Goal: Information Seeking & Learning: Learn about a topic

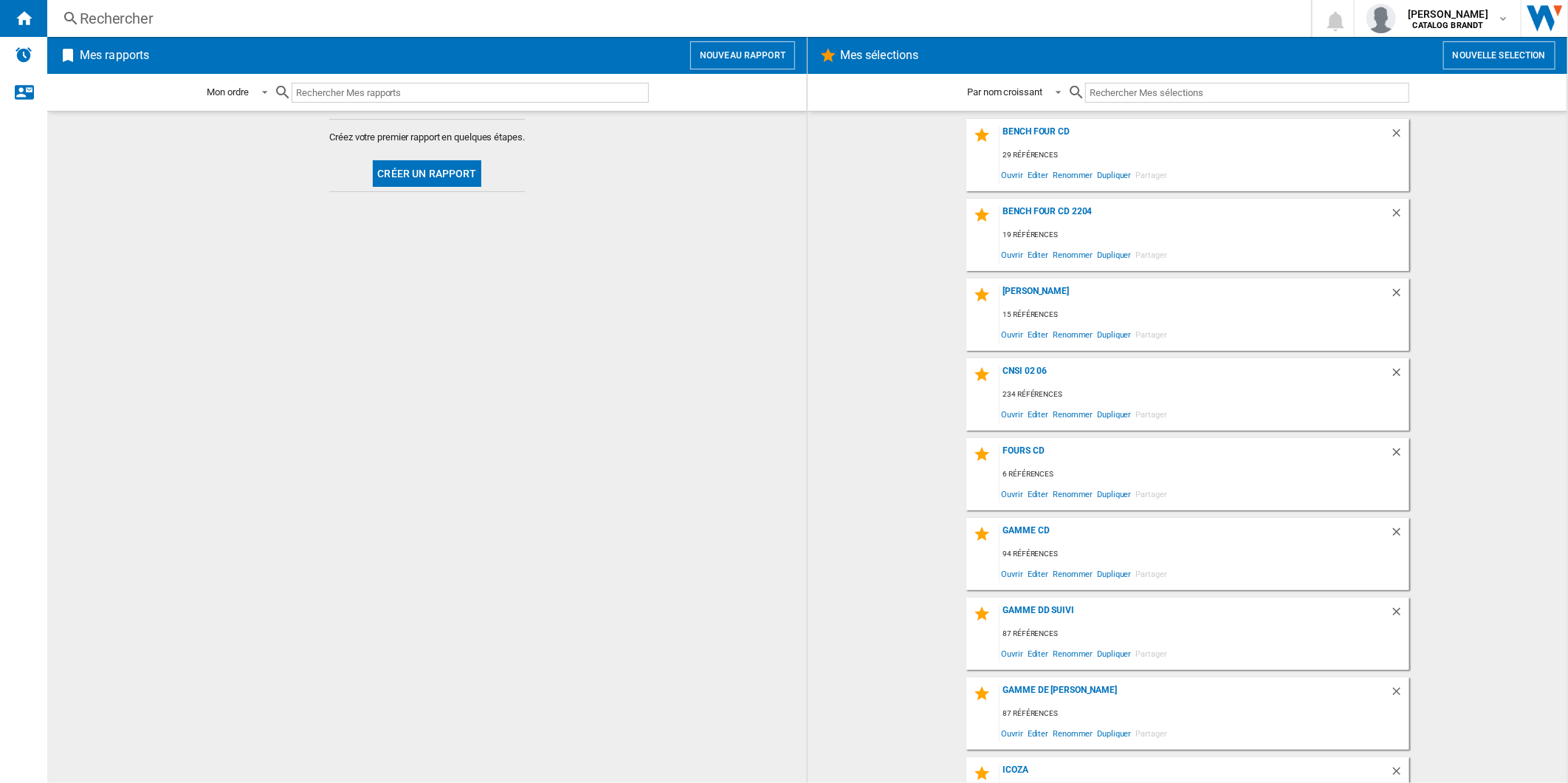
click at [214, 20] on div "Rechercher" at bounding box center [676, 19] width 1193 height 20
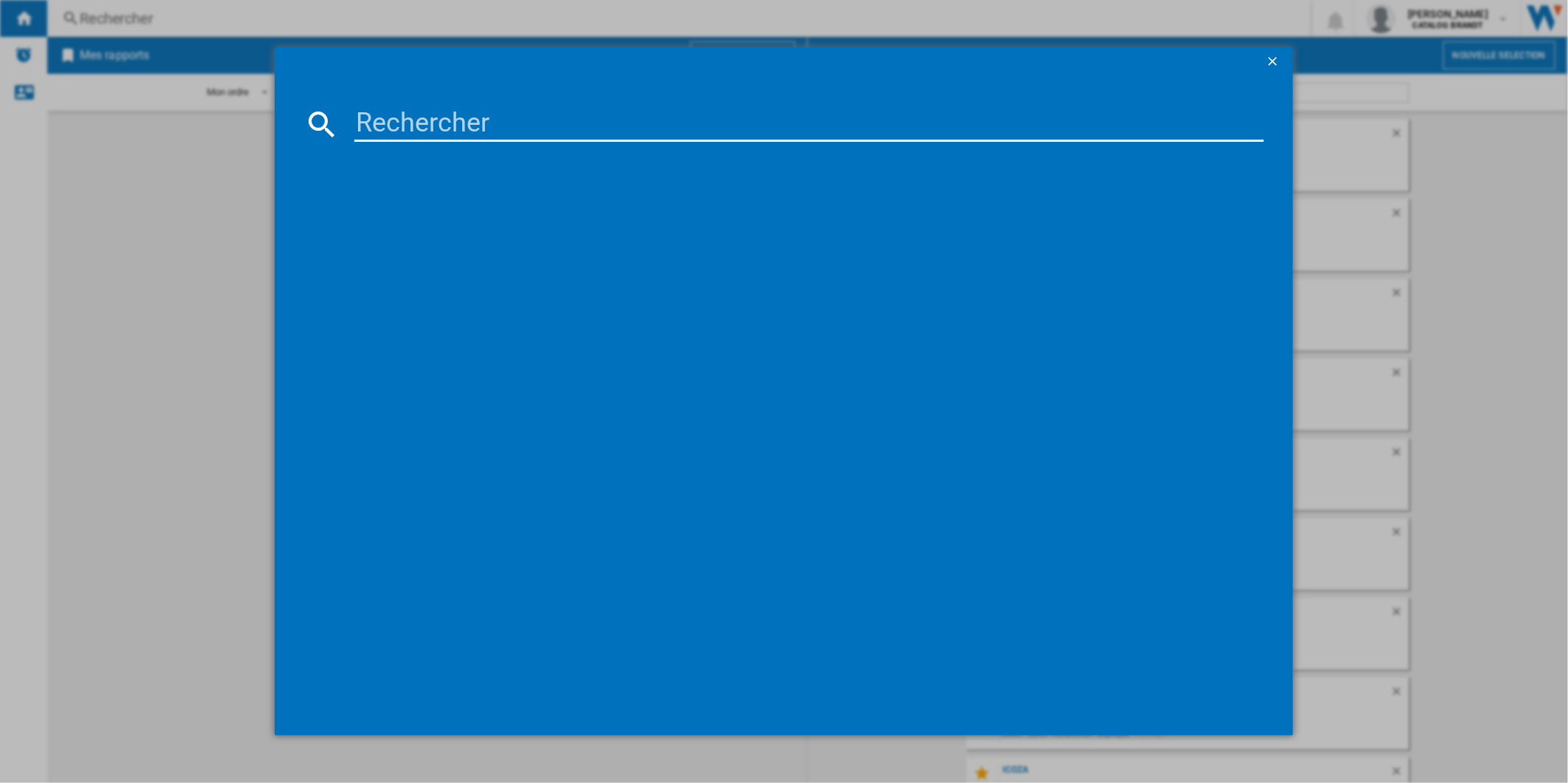
click at [395, 114] on input at bounding box center [810, 124] width 911 height 35
paste input "BFD6650NX"
type input "BFD6650NX"
click at [448, 222] on div "BRANDT BFD6650NX INOX" at bounding box center [795, 220] width 896 height 15
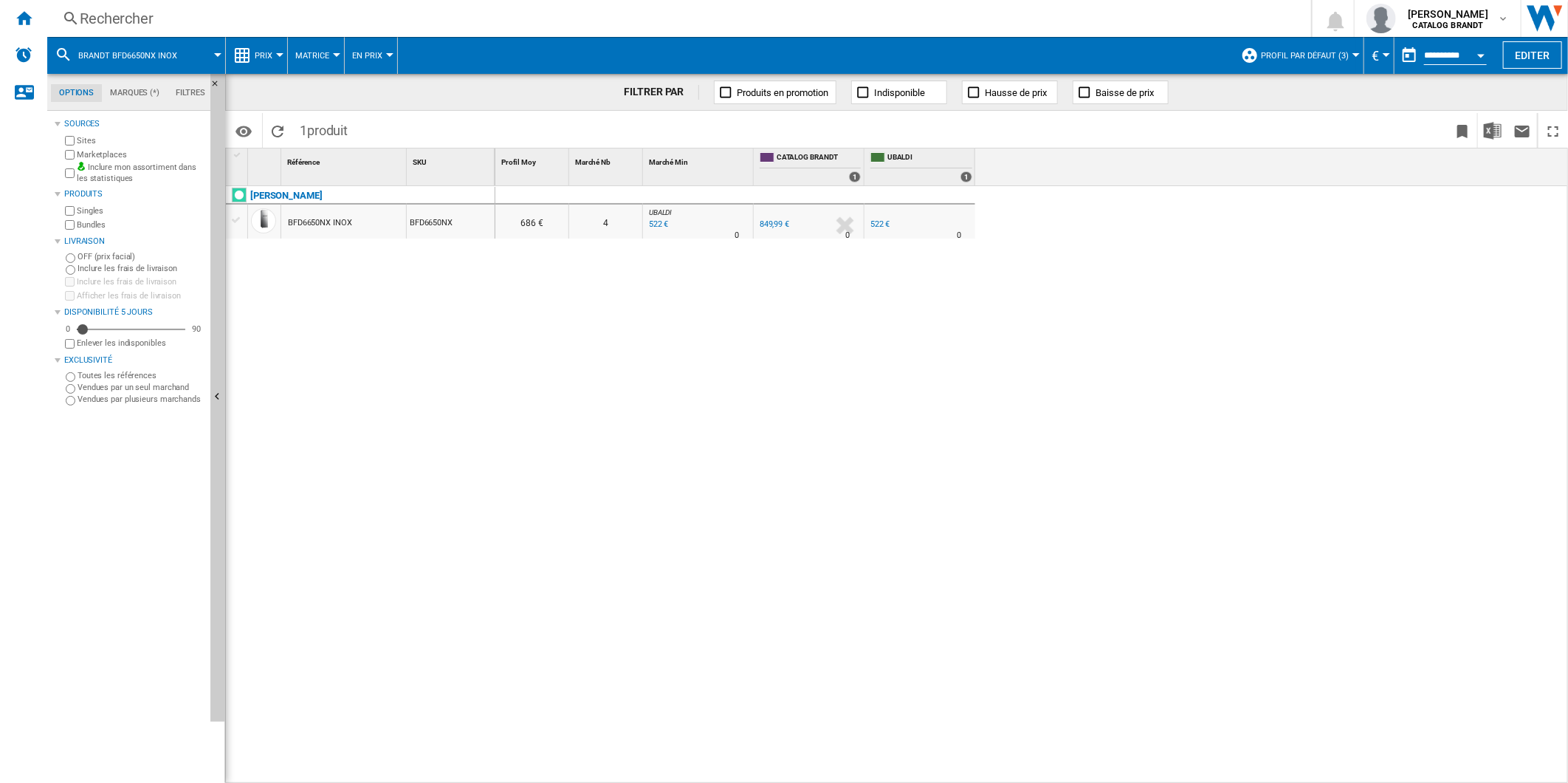
click at [1342, 57] on span "Profil par défaut (3)" at bounding box center [1304, 56] width 88 height 9
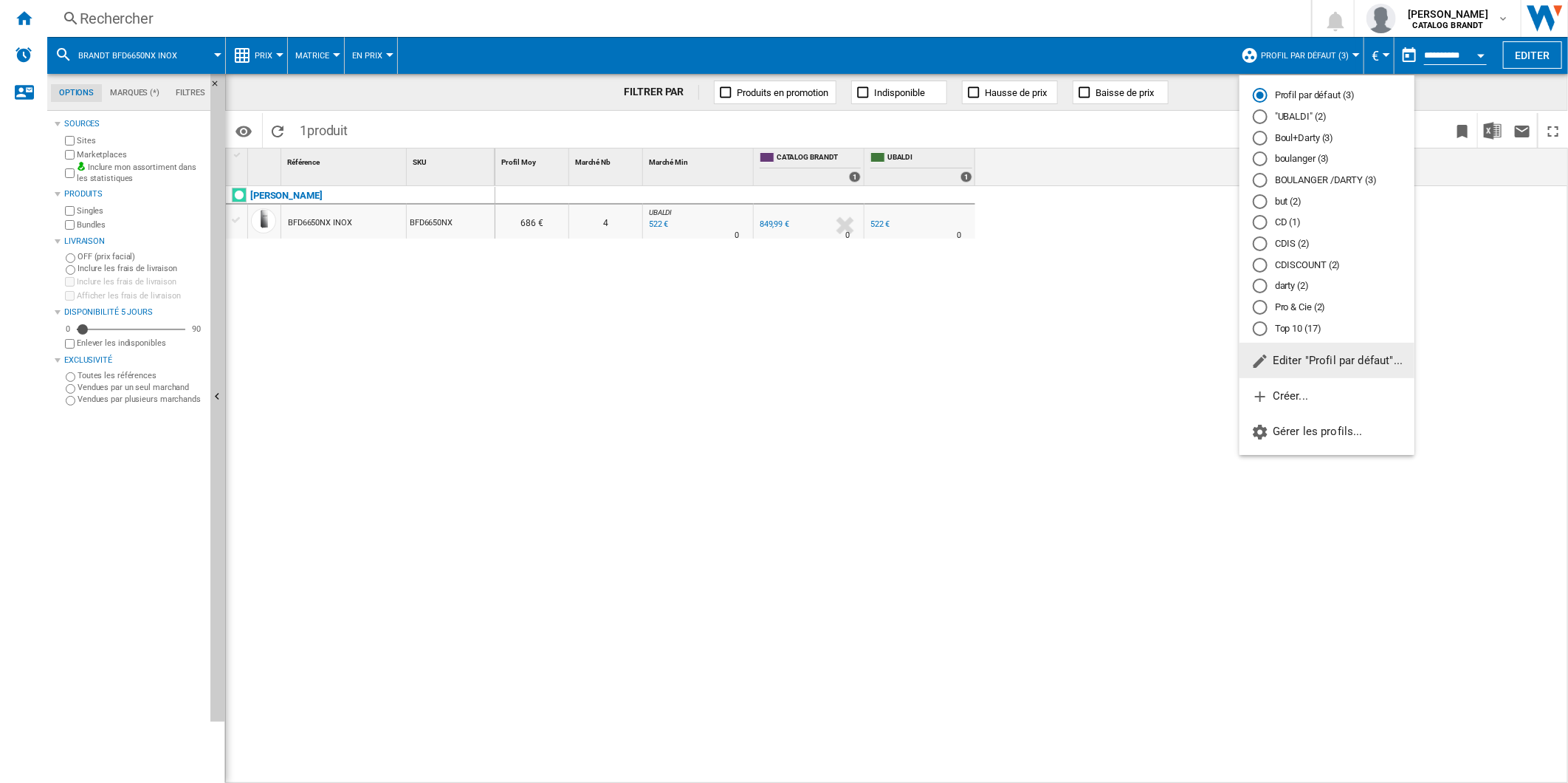
click at [1267, 333] on div "Top 10 (17)" at bounding box center [1261, 329] width 15 height 15
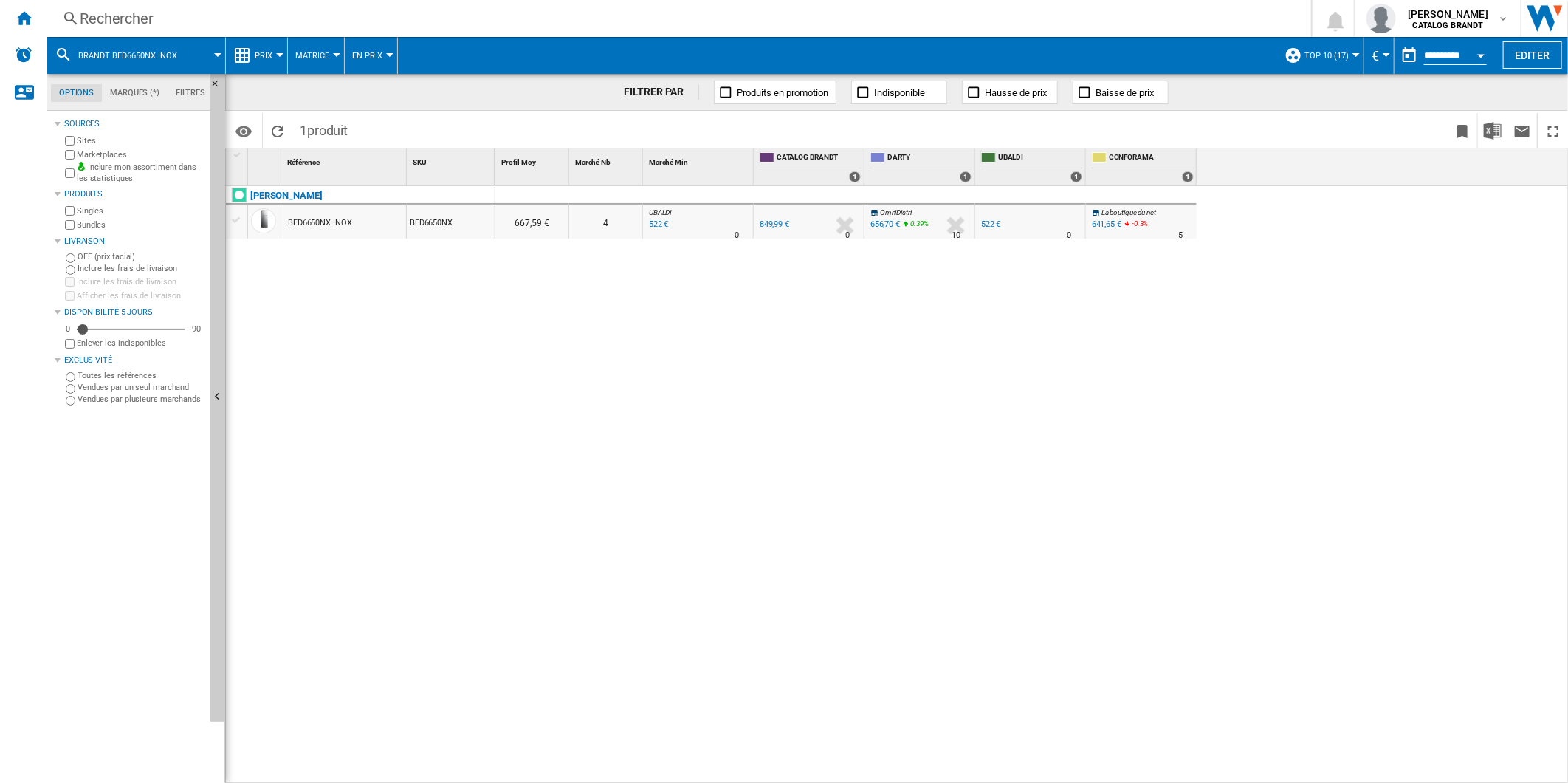
click at [1450, 51] on input "**********" at bounding box center [1455, 58] width 62 height 13
click at [1407, 55] on button "button" at bounding box center [1410, 56] width 30 height 30
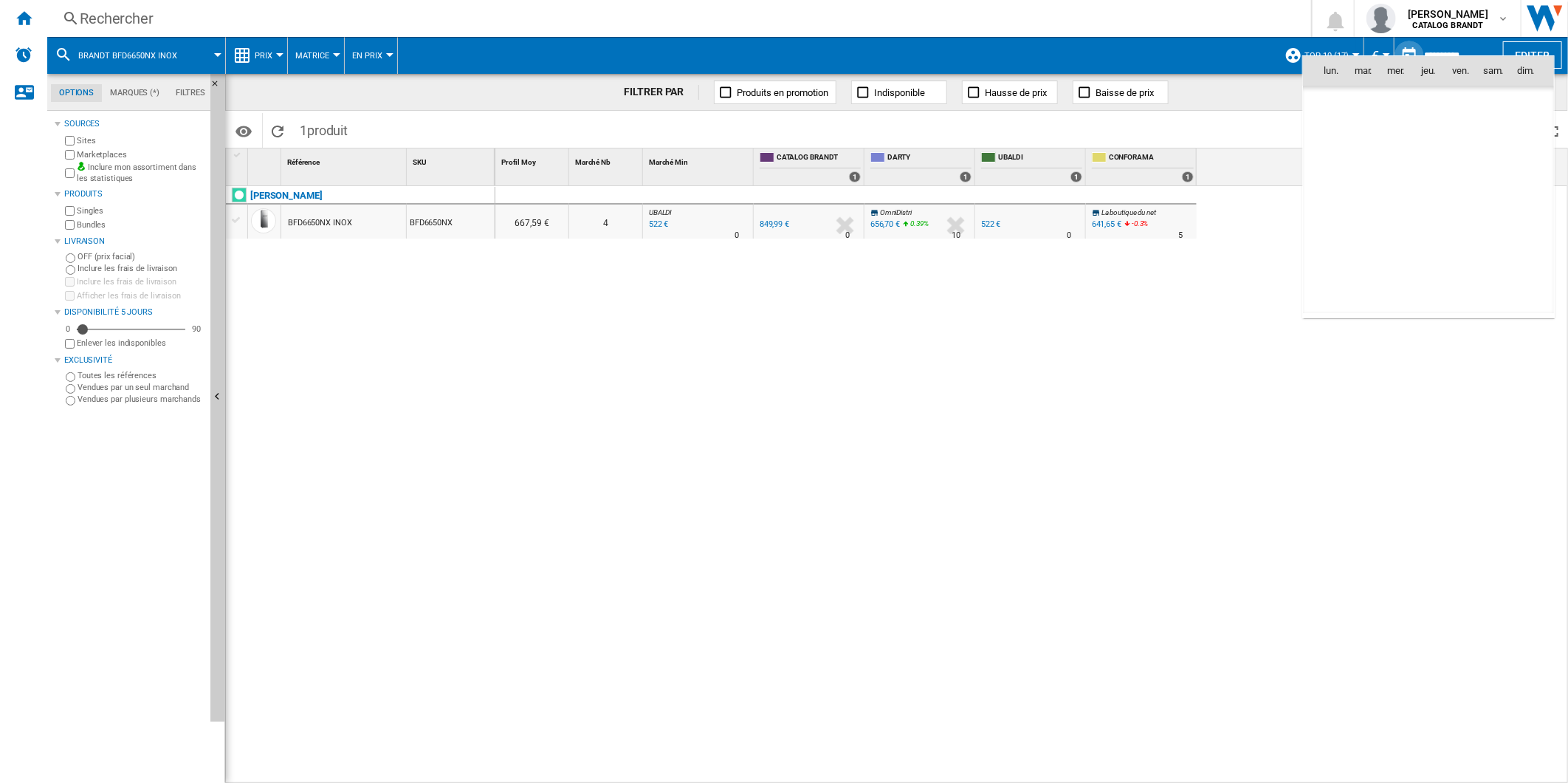
scroll to position [7043, 0]
drag, startPoint x: 1064, startPoint y: 334, endPoint x: 915, endPoint y: 285, distance: 156.9
click at [1061, 333] on div at bounding box center [784, 391] width 1568 height 783
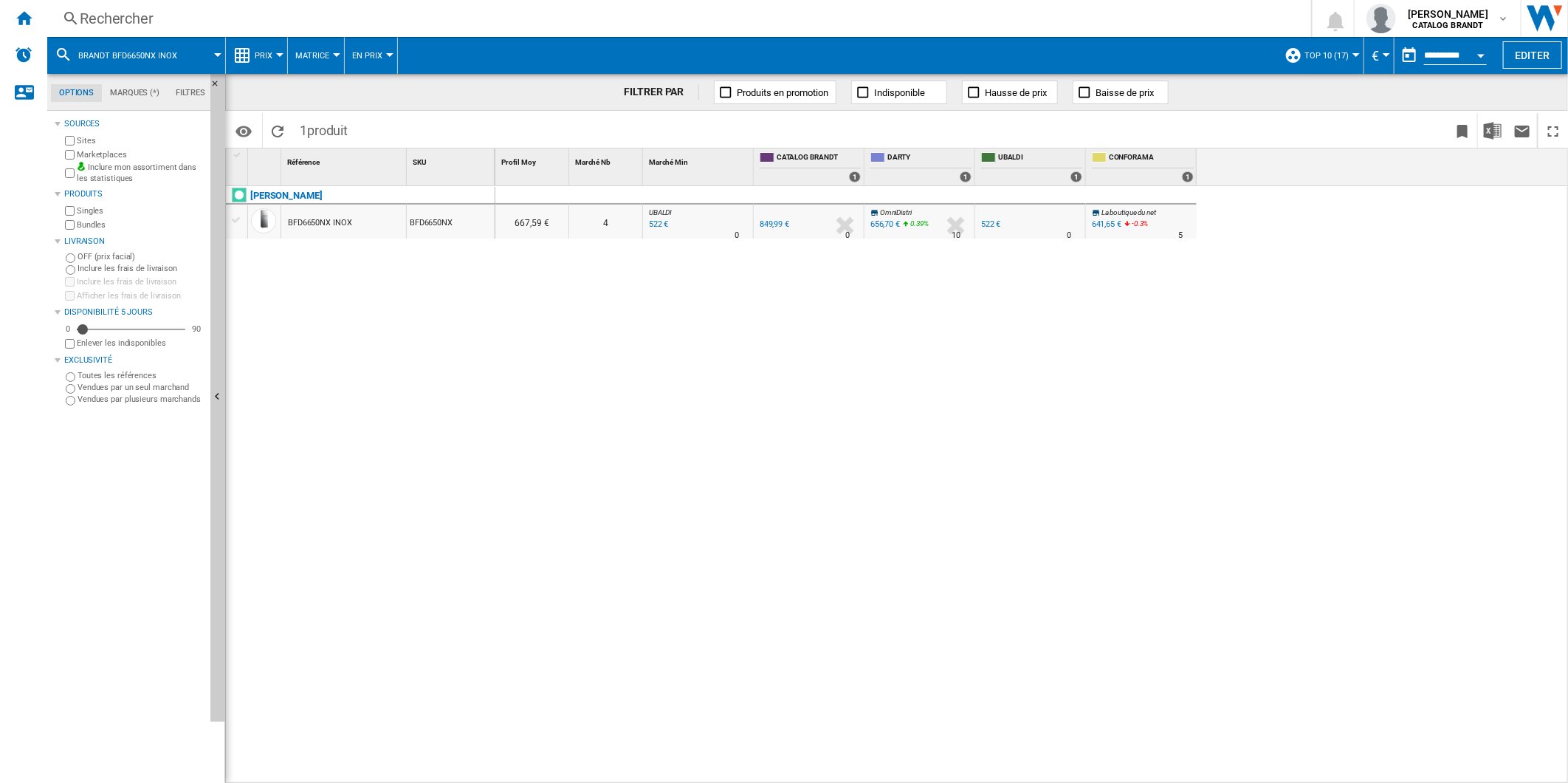
click at [249, 54] on ng-md-icon at bounding box center [242, 55] width 18 height 18
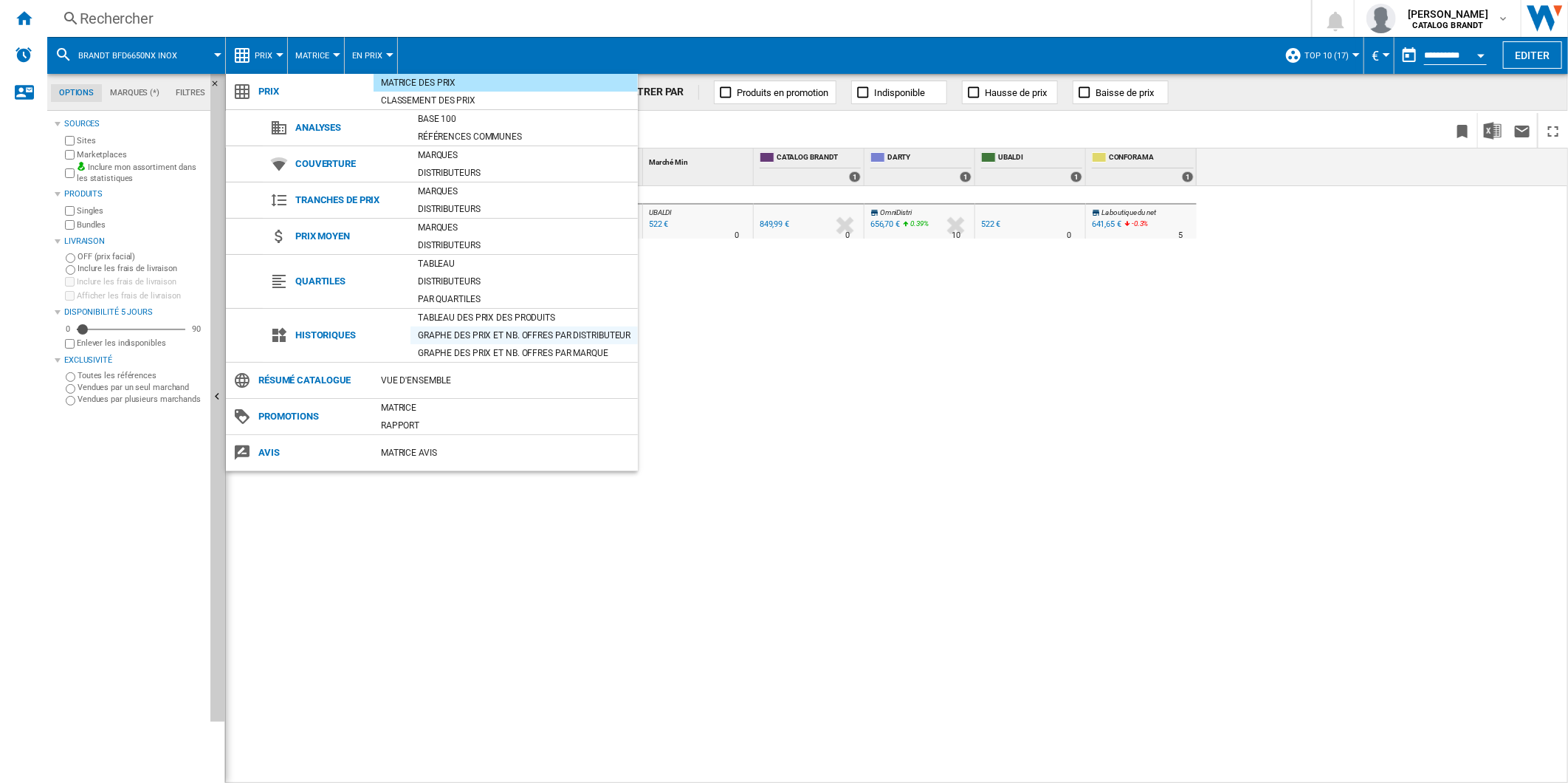
click at [452, 333] on div "Graphe des prix et nb. offres par distributeur" at bounding box center [524, 335] width 227 height 15
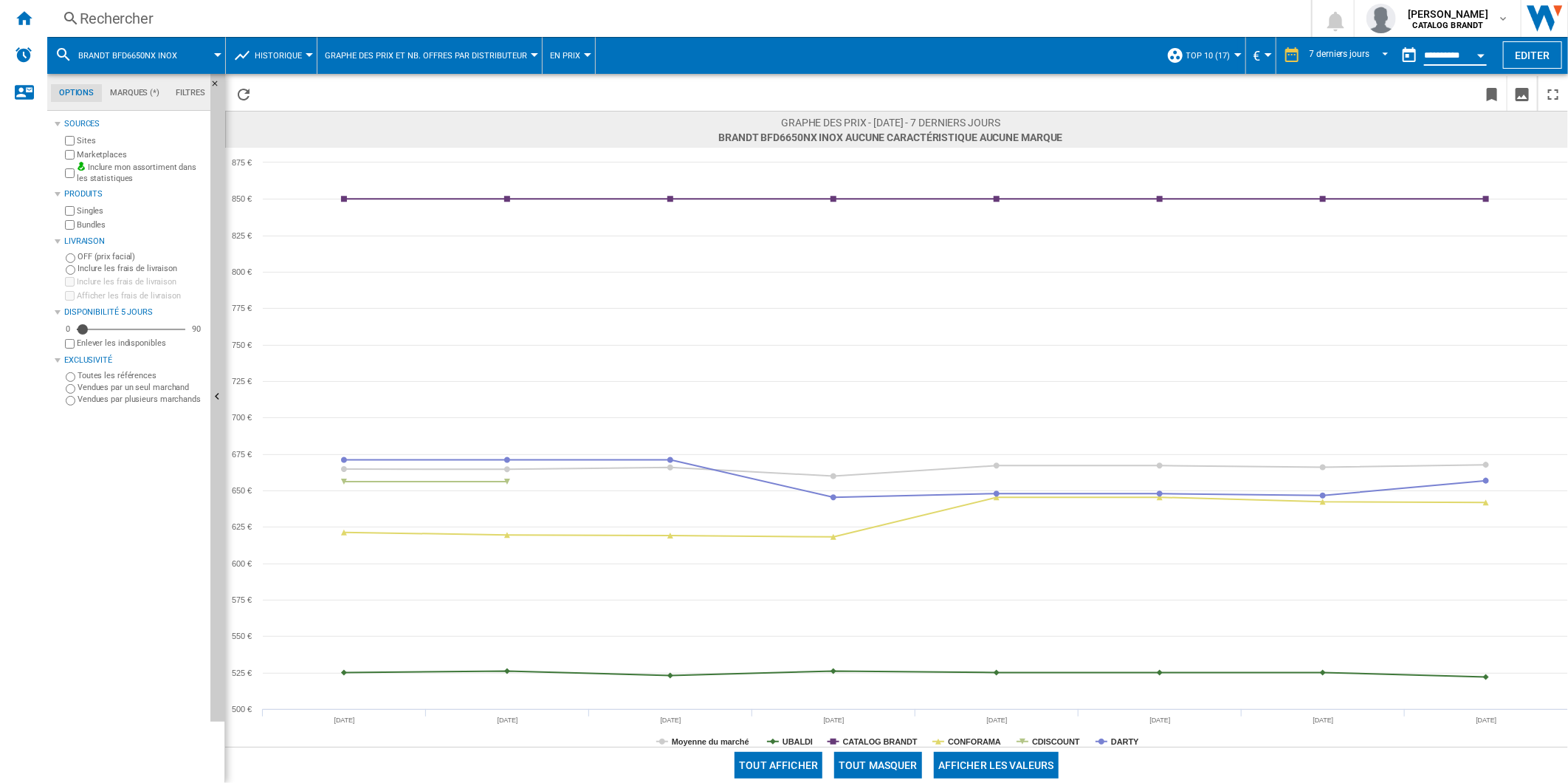
click at [1444, 51] on input "**********" at bounding box center [1455, 58] width 62 height 13
click at [1332, 55] on div "7 derniers jours" at bounding box center [1340, 55] width 60 height 10
click at [1336, 226] on div "12 derniers mois" at bounding box center [1340, 229] width 65 height 12
